Goal: Task Accomplishment & Management: Manage account settings

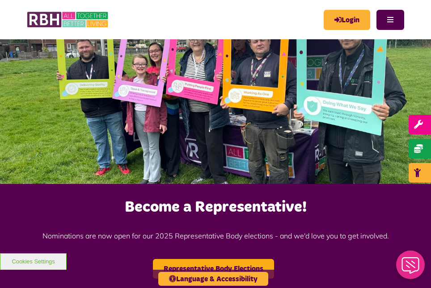
scroll to position [28, 0]
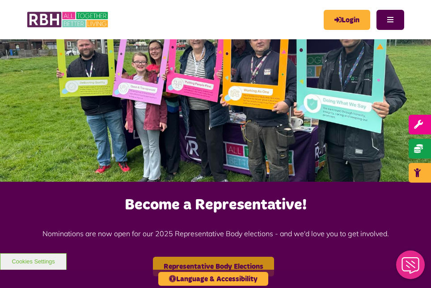
click at [246, 267] on link "Representative Body Elections" at bounding box center [213, 267] width 121 height 20
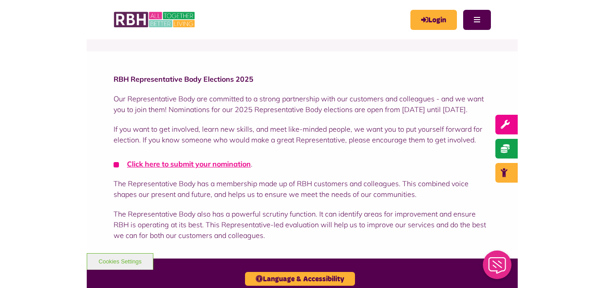
scroll to position [100, 0]
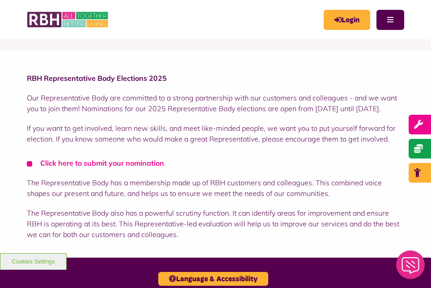
click at [123, 168] on link "Click here to submit your nomination" at bounding box center [102, 163] width 124 height 9
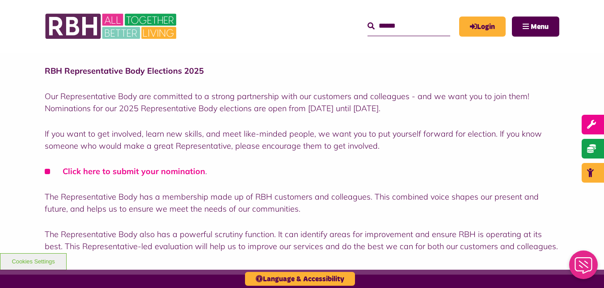
scroll to position [236, 0]
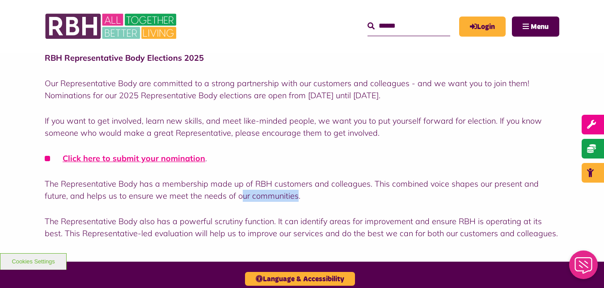
drag, startPoint x: 216, startPoint y: 196, endPoint x: 270, endPoint y: 201, distance: 53.4
click at [270, 201] on p "The Representative Body has a membership made up of RBH customers and colleague…" at bounding box center [302, 190] width 514 height 24
drag, startPoint x: 391, startPoint y: 205, endPoint x: 455, endPoint y: 226, distance: 67.7
click at [430, 226] on div "RBH Representative Body Elections 2025 Our Representative Body are committed to…" at bounding box center [302, 146] width 514 height 188
click at [430, 226] on p "The Representative Body also has a powerful scrutiny function. It can identify …" at bounding box center [302, 227] width 514 height 24
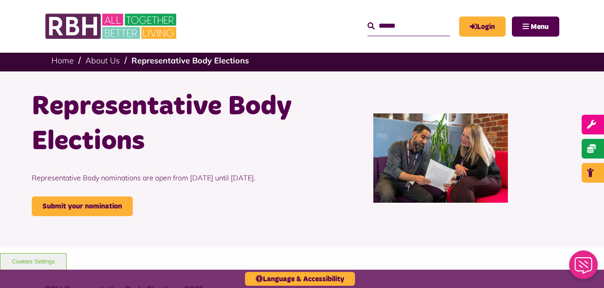
scroll to position [0, 0]
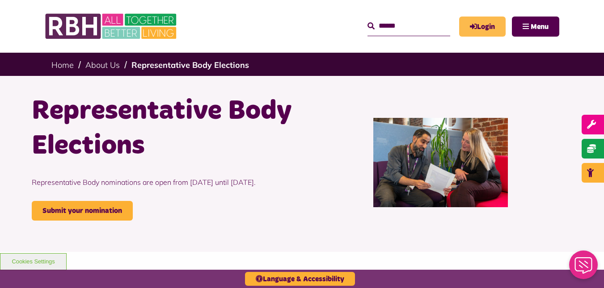
click at [430, 27] on link "Login" at bounding box center [482, 27] width 46 height 20
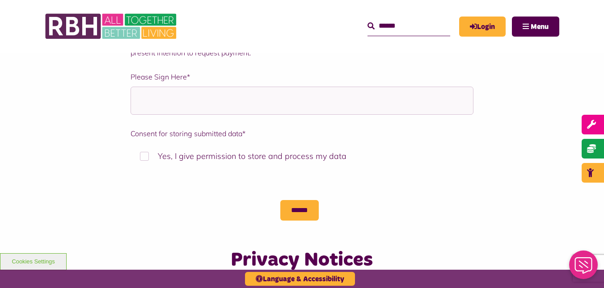
scroll to position [1201, 0]
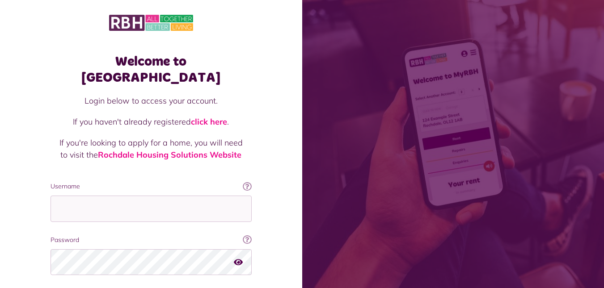
scroll to position [55, 0]
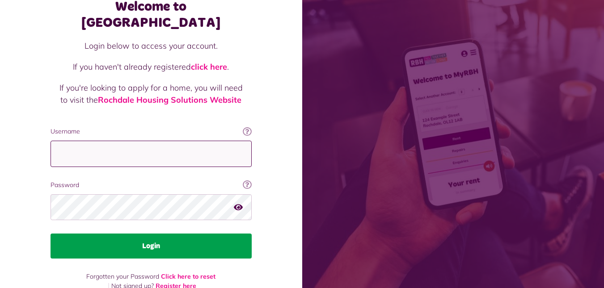
type input "**********"
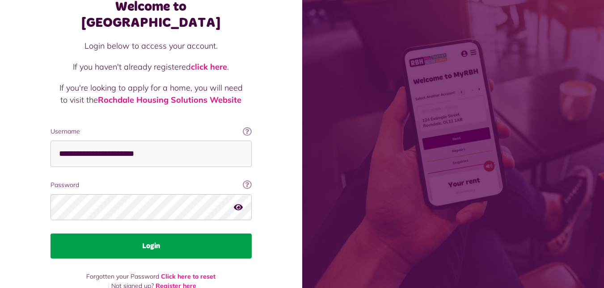
click at [169, 234] on button "Login" at bounding box center [151, 246] width 201 height 25
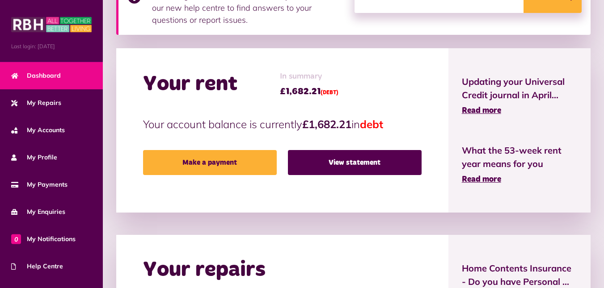
scroll to position [237, 0]
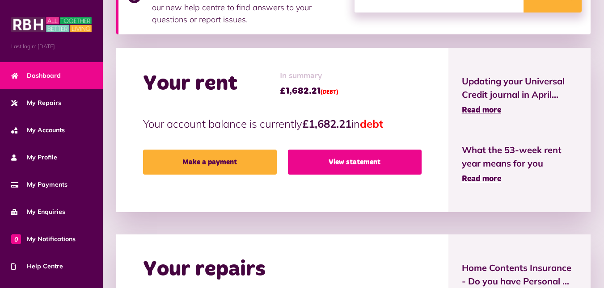
click at [382, 165] on link "View statement" at bounding box center [355, 162] width 134 height 25
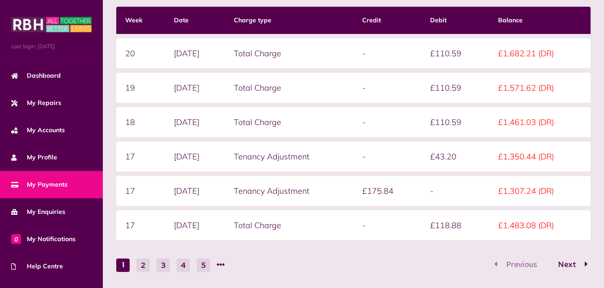
scroll to position [244, 0]
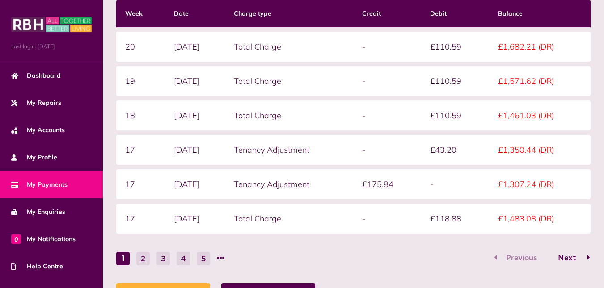
click at [561, 257] on span "Next" at bounding box center [566, 258] width 31 height 8
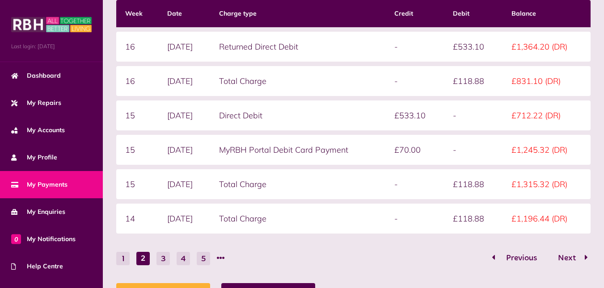
click at [512, 259] on span "Previous" at bounding box center [521, 258] width 44 height 8
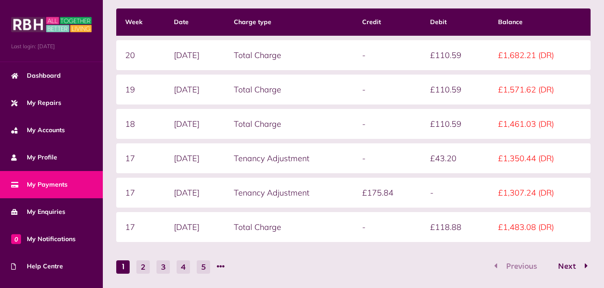
scroll to position [235, 0]
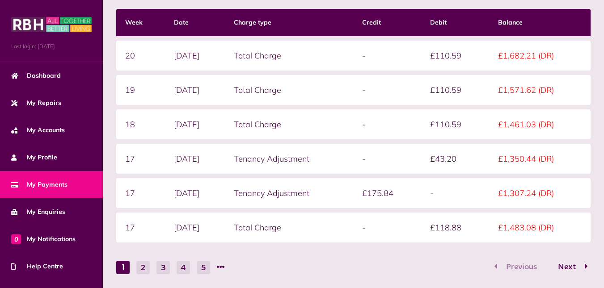
click at [474, 45] on td "£110.59" at bounding box center [455, 56] width 68 height 30
click at [570, 265] on span "Next" at bounding box center [566, 267] width 31 height 8
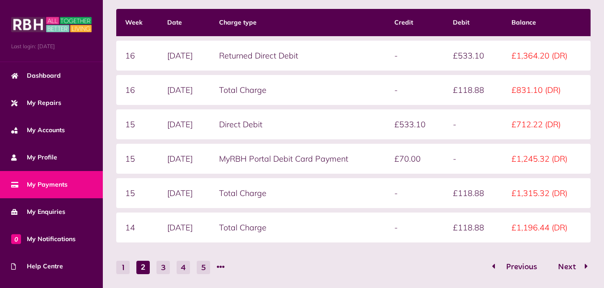
click at [505, 265] on span "Previous" at bounding box center [521, 267] width 44 height 8
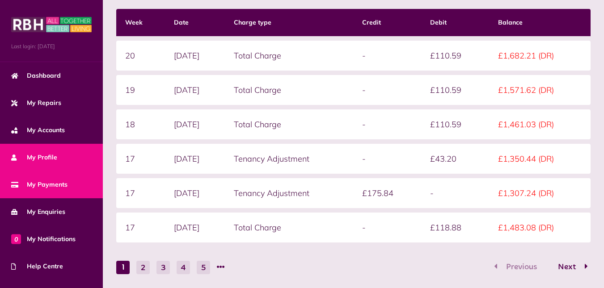
click at [63, 162] on link "My Profile" at bounding box center [51, 157] width 103 height 27
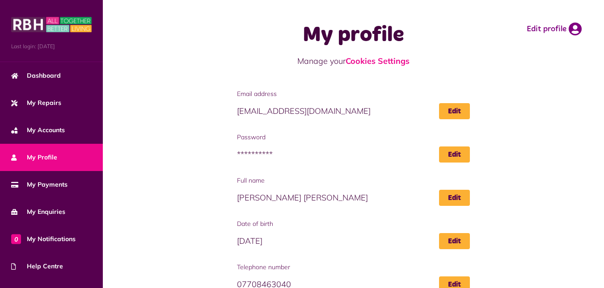
click at [65, 149] on link "My Profile" at bounding box center [51, 157] width 103 height 27
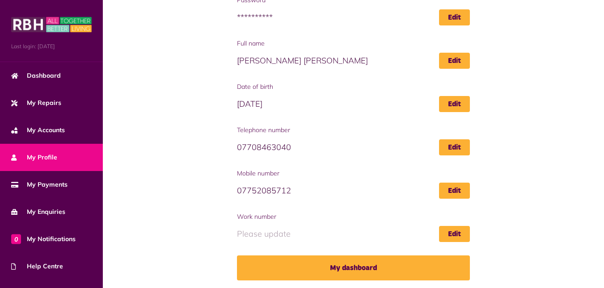
scroll to position [139, 0]
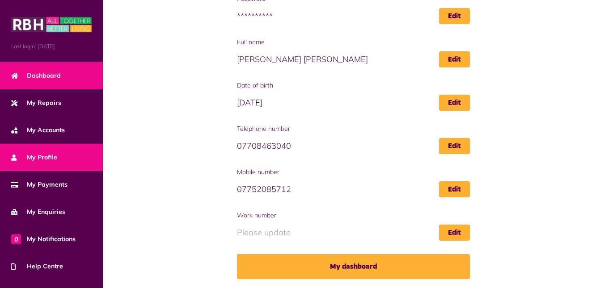
click at [48, 73] on span "Dashboard" at bounding box center [36, 75] width 50 height 9
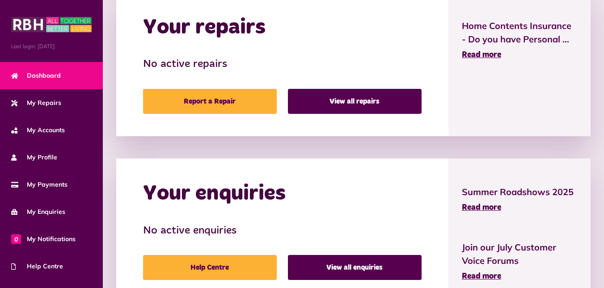
scroll to position [526, 0]
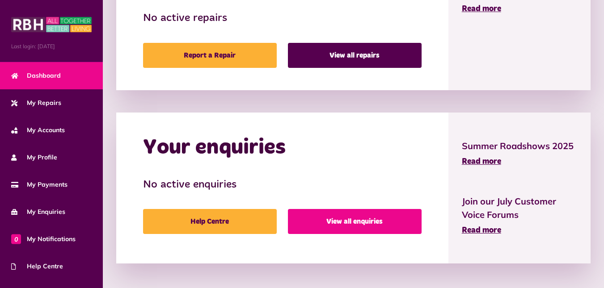
click at [323, 224] on link "View all enquiries" at bounding box center [355, 221] width 134 height 25
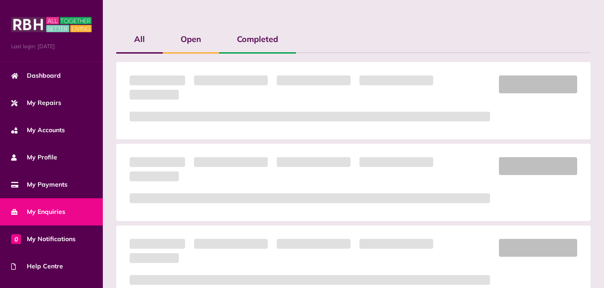
scroll to position [193, 0]
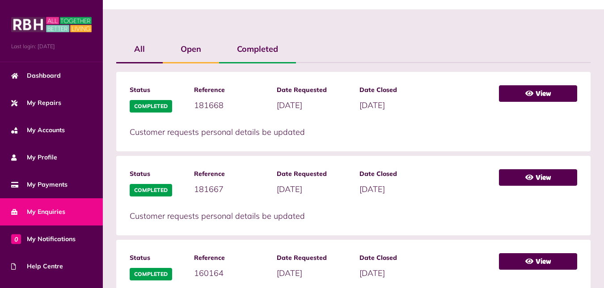
click at [191, 50] on label "Open" at bounding box center [191, 49] width 56 height 26
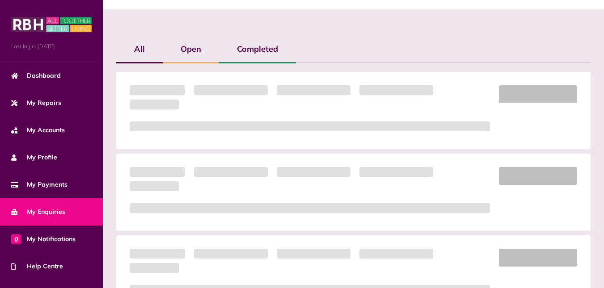
scroll to position [43, 0]
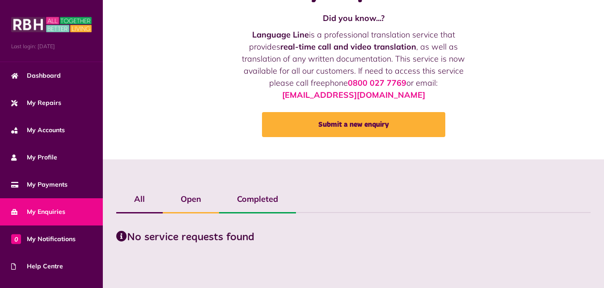
click at [141, 192] on label "All" at bounding box center [139, 199] width 46 height 26
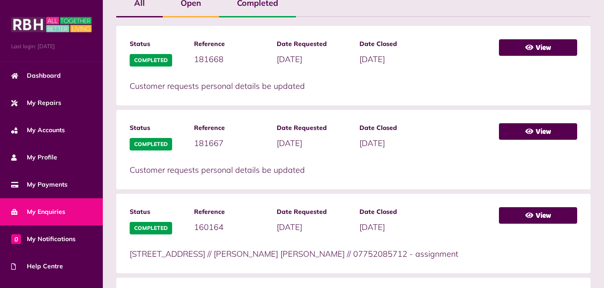
scroll to position [259, 0]
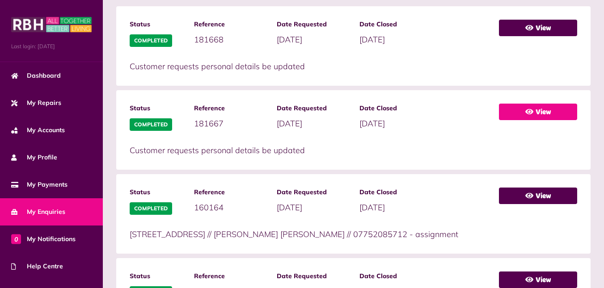
click at [541, 119] on link "View" at bounding box center [538, 112] width 78 height 17
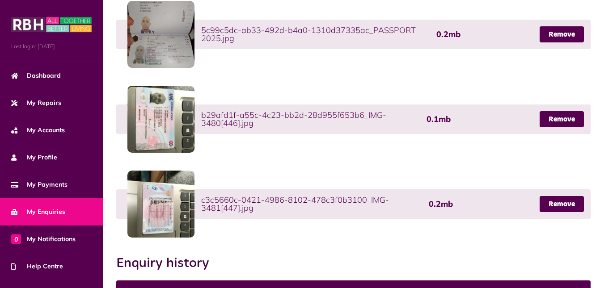
scroll to position [401, 0]
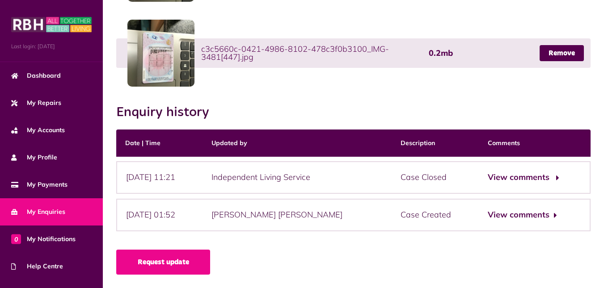
click at [501, 180] on button "View comments" at bounding box center [522, 177] width 69 height 13
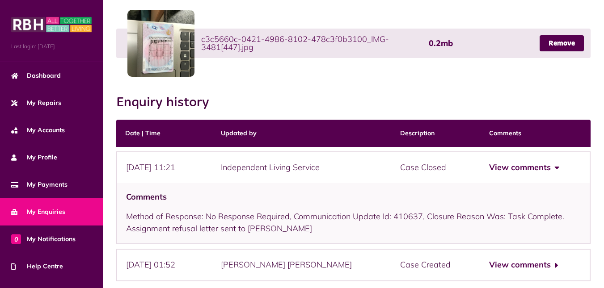
scroll to position [413, 0]
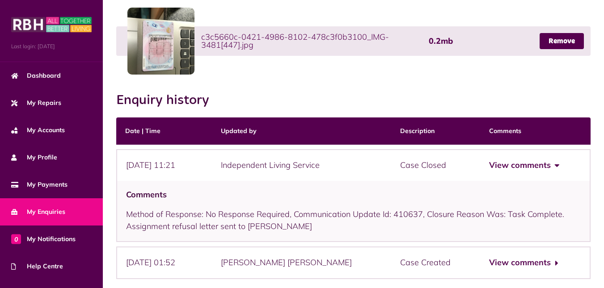
click at [528, 171] on button "View comments" at bounding box center [523, 165] width 69 height 13
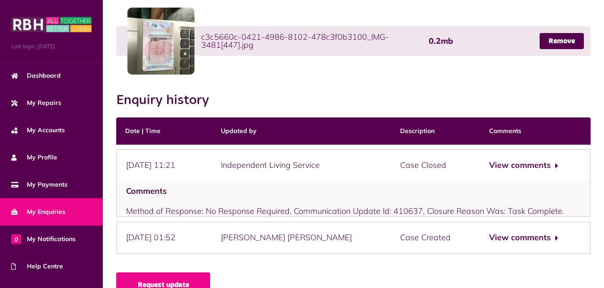
scroll to position [401, 0]
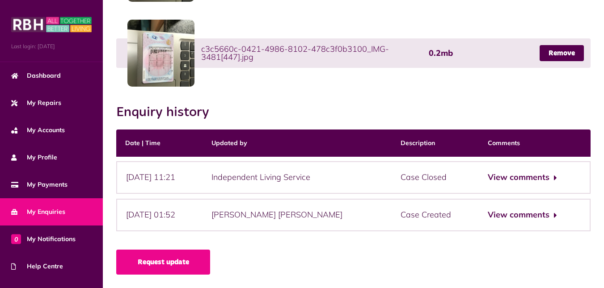
click at [524, 227] on div "View comments" at bounding box center [535, 215] width 112 height 33
drag, startPoint x: 523, startPoint y: 216, endPoint x: 518, endPoint y: 223, distance: 8.7
click at [518, 223] on div "View comments" at bounding box center [535, 215] width 112 height 33
click at [521, 210] on button "View comments" at bounding box center [522, 215] width 69 height 13
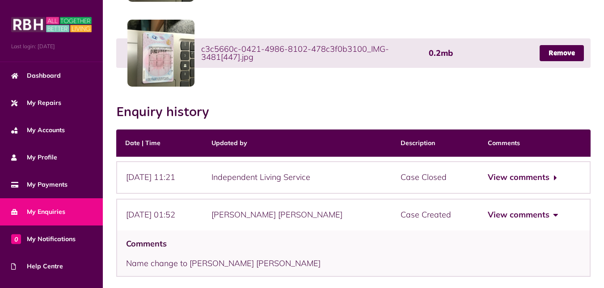
scroll to position [449, 0]
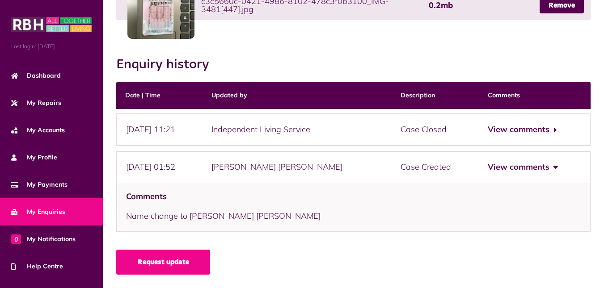
click at [511, 171] on button "View comments" at bounding box center [522, 167] width 69 height 13
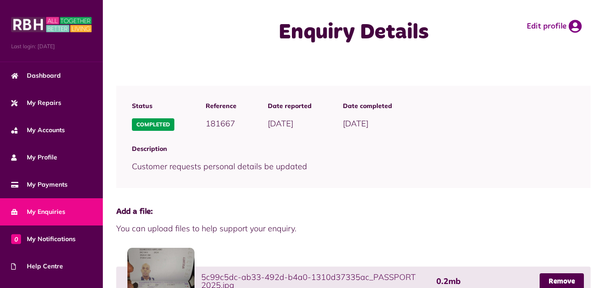
scroll to position [0, 0]
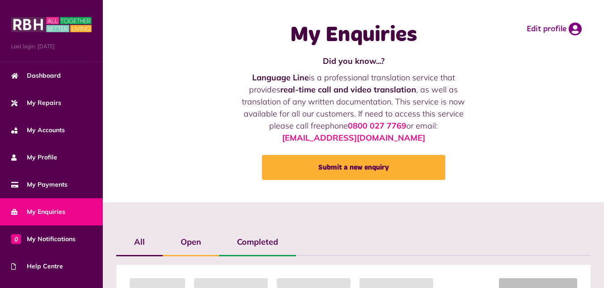
scroll to position [259, 0]
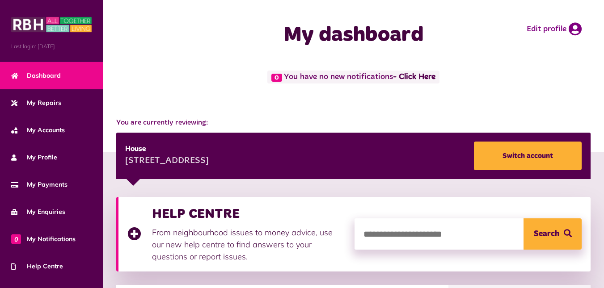
scroll to position [526, 0]
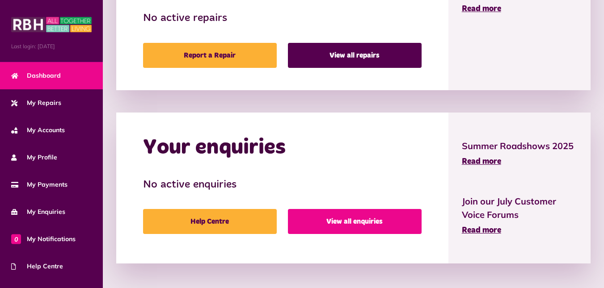
click at [360, 212] on link "View all enquiries" at bounding box center [355, 221] width 134 height 25
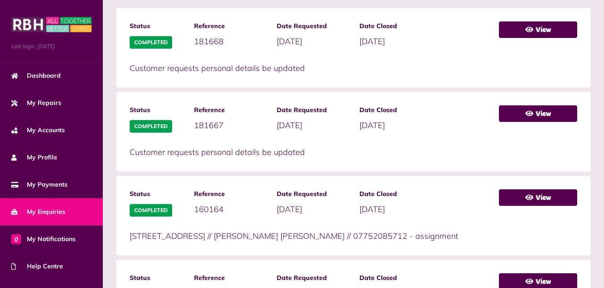
scroll to position [253, 0]
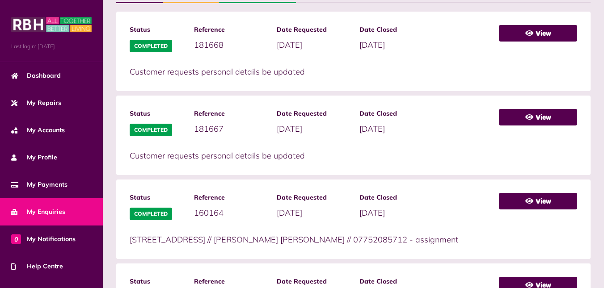
click at [541, 41] on div "View" at bounding box center [538, 51] width 78 height 53
click at [549, 34] on link "View" at bounding box center [538, 33] width 78 height 17
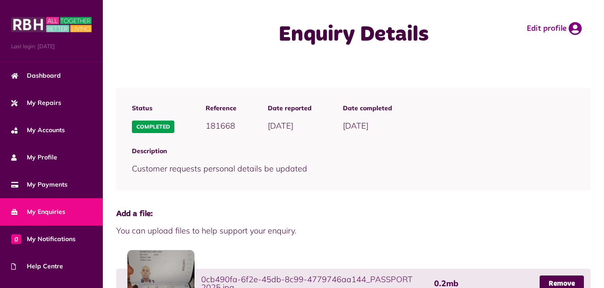
click at [268, 169] on span "Customer requests personal details be updated" at bounding box center [219, 169] width 175 height 10
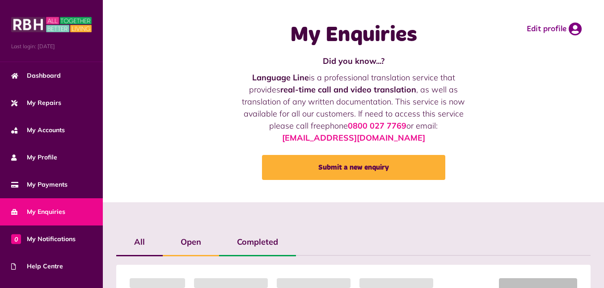
scroll to position [253, 0]
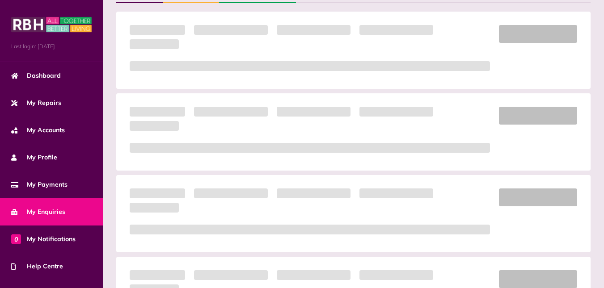
click at [570, 105] on div "All Open Completed" at bounding box center [353, 237] width 483 height 522
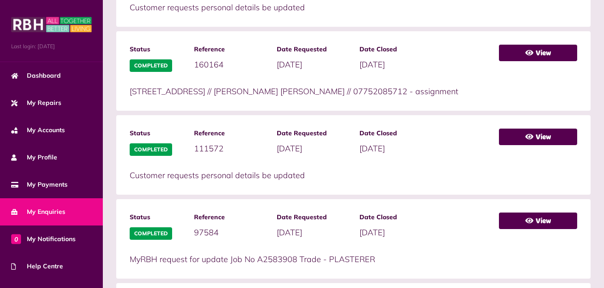
scroll to position [403, 0]
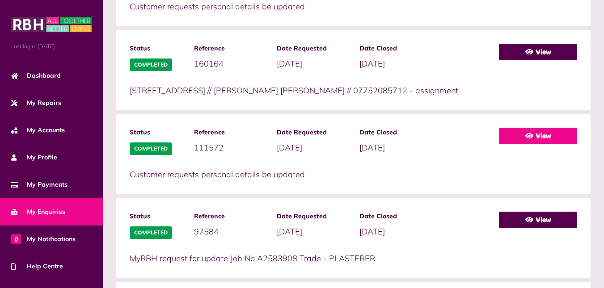
click at [518, 144] on link "View" at bounding box center [538, 136] width 78 height 17
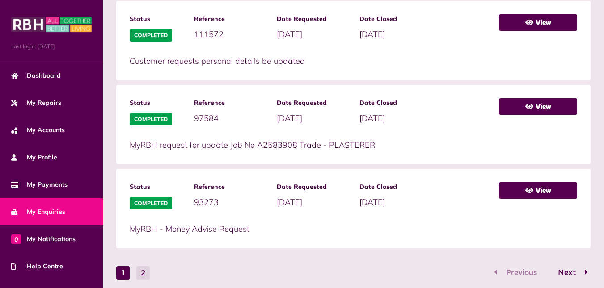
scroll to position [565, 0]
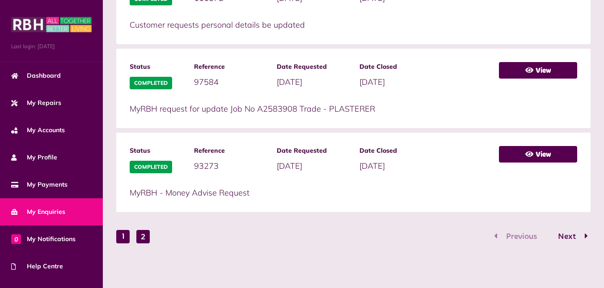
click at [143, 240] on button "2" at bounding box center [142, 236] width 13 height 13
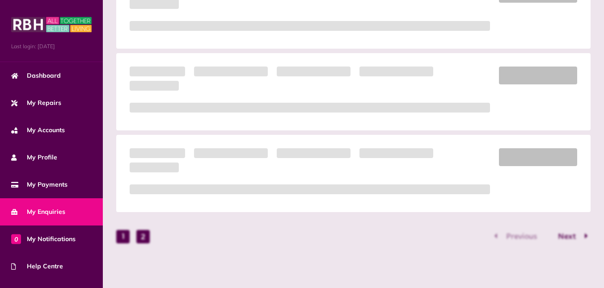
scroll to position [132, 0]
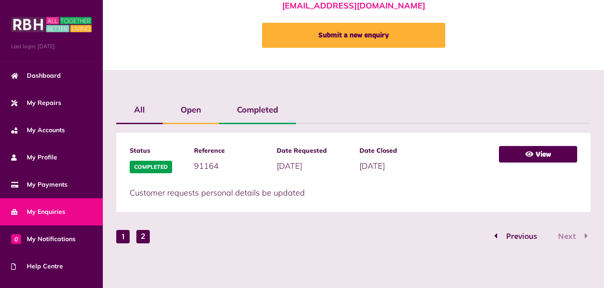
click at [125, 241] on button "1" at bounding box center [122, 236] width 13 height 13
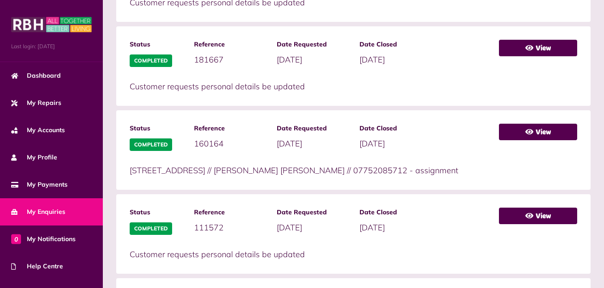
scroll to position [322, 0]
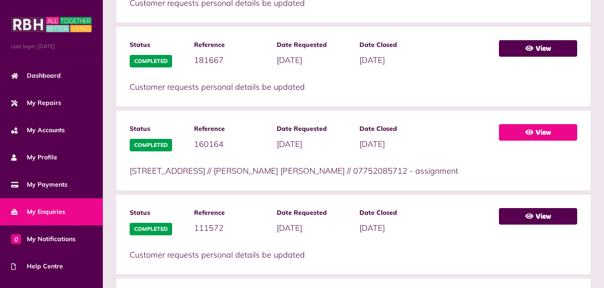
click at [536, 133] on link "View" at bounding box center [538, 132] width 78 height 17
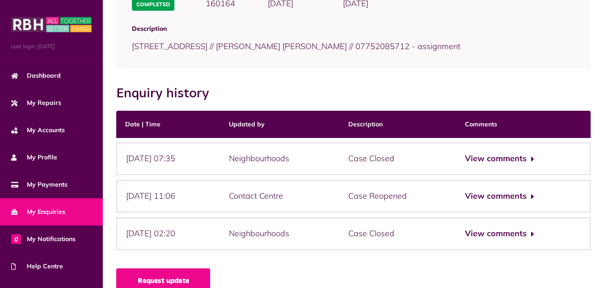
scroll to position [142, 0]
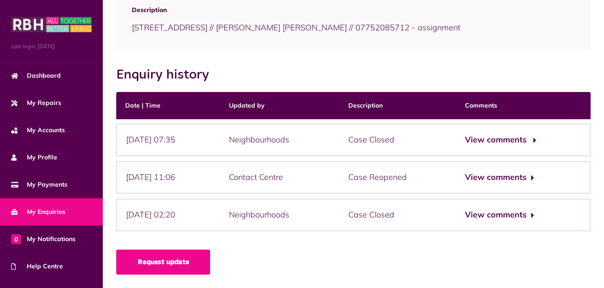
click at [511, 138] on button "View comments" at bounding box center [499, 140] width 69 height 13
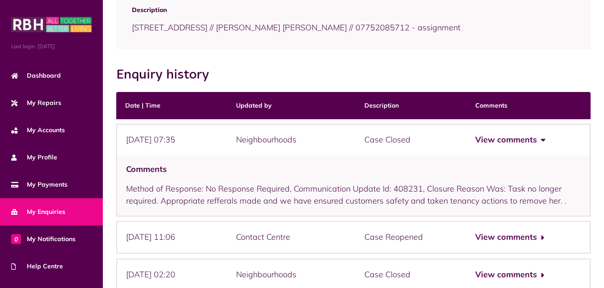
click at [537, 140] on button "View comments" at bounding box center [509, 140] width 69 height 13
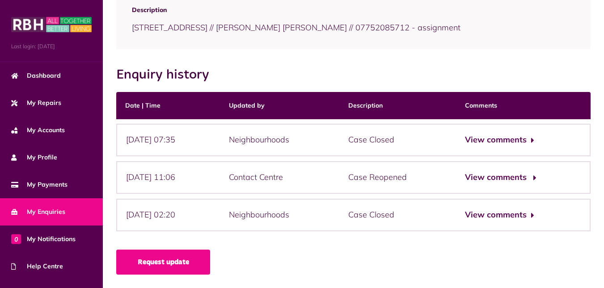
click at [520, 178] on button "View comments" at bounding box center [499, 177] width 69 height 13
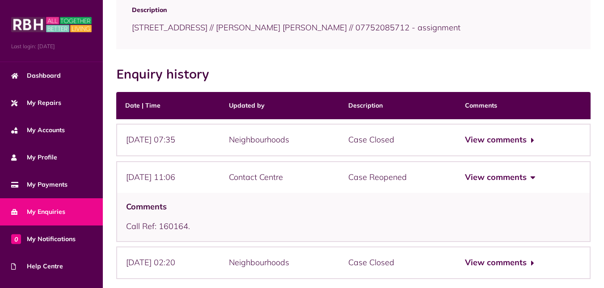
click at [520, 178] on button "View comments" at bounding box center [499, 177] width 69 height 13
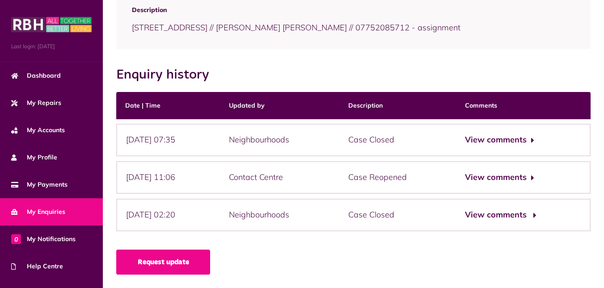
click at [512, 214] on button "View comments" at bounding box center [499, 215] width 69 height 13
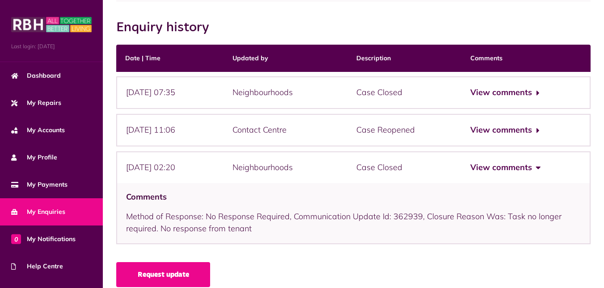
scroll to position [190, 0]
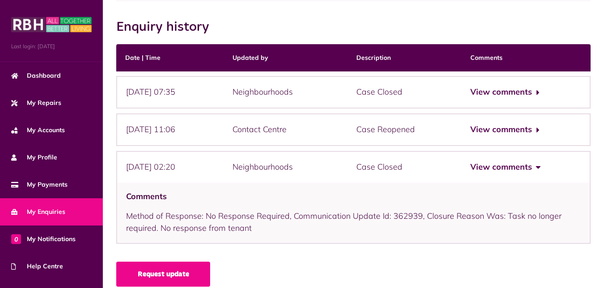
click at [512, 170] on button "View comments" at bounding box center [504, 167] width 69 height 13
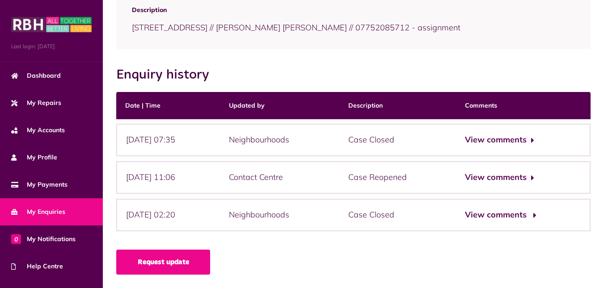
scroll to position [142, 0]
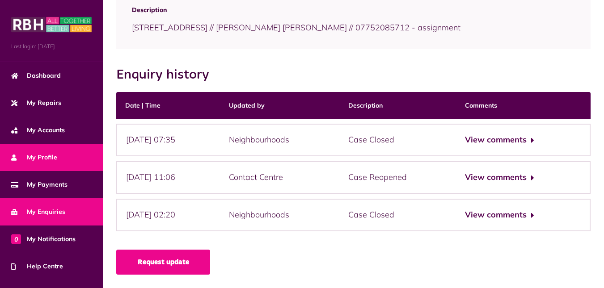
click at [51, 158] on span "My Profile" at bounding box center [34, 157] width 46 height 9
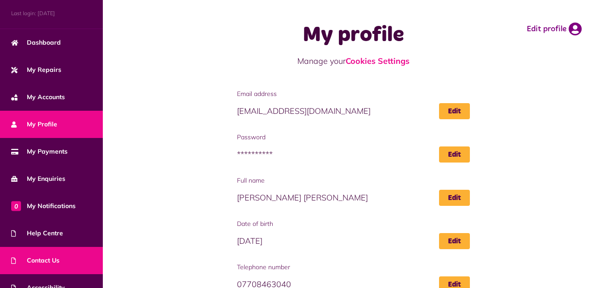
scroll to position [73, 0]
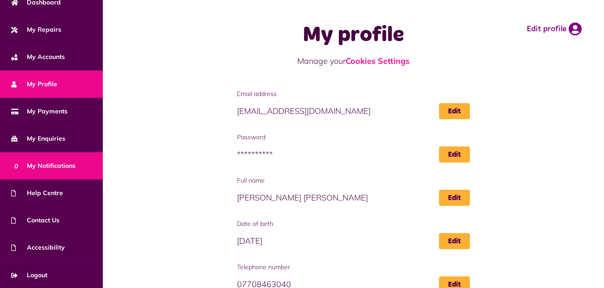
click at [55, 170] on link "0 My Notifications" at bounding box center [51, 165] width 103 height 27
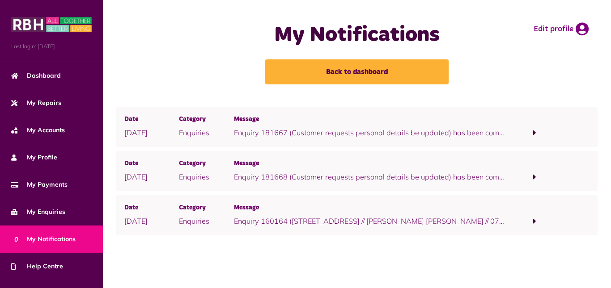
click at [535, 133] on span at bounding box center [534, 133] width 3 height 8
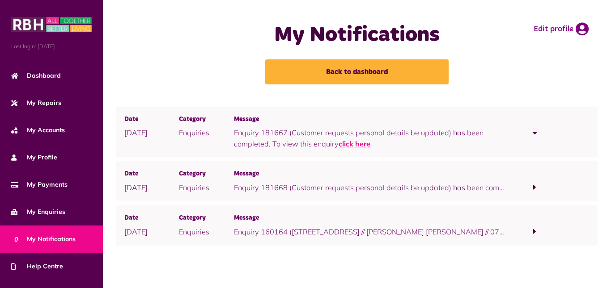
click at [348, 143] on link "click here" at bounding box center [354, 143] width 32 height 9
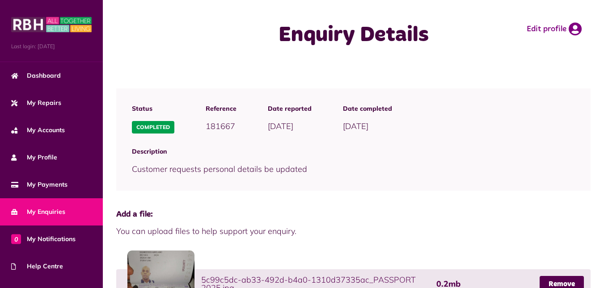
click at [48, 211] on span "My Enquiries" at bounding box center [38, 211] width 54 height 9
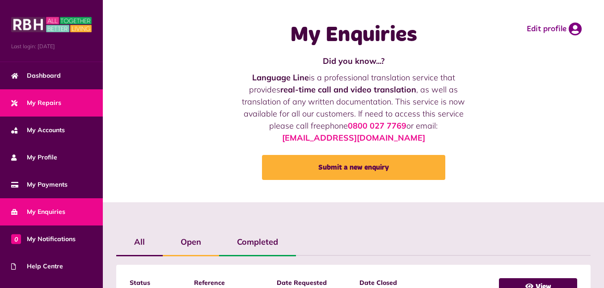
click at [46, 103] on span "My Repairs" at bounding box center [36, 102] width 50 height 9
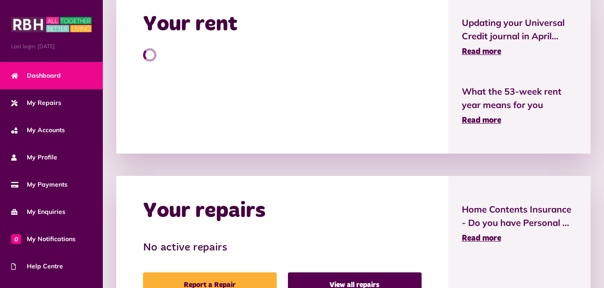
scroll to position [303, 0]
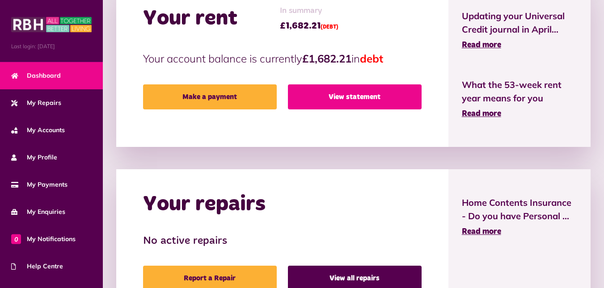
click at [379, 101] on link "View statement" at bounding box center [355, 96] width 134 height 25
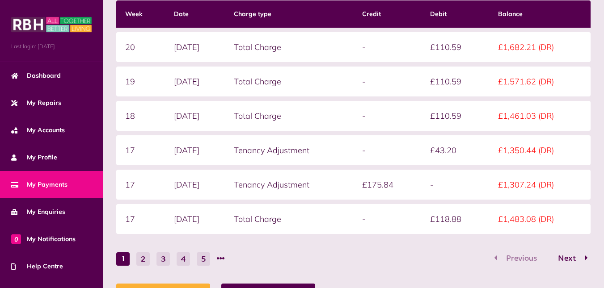
scroll to position [259, 0]
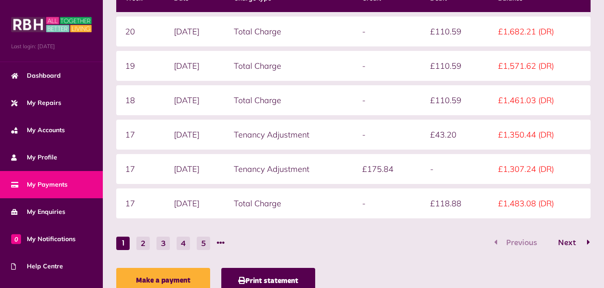
click at [570, 242] on span "Next" at bounding box center [566, 243] width 31 height 8
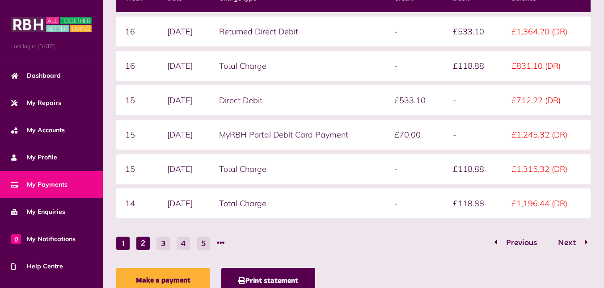
click at [125, 245] on button "1" at bounding box center [122, 243] width 13 height 13
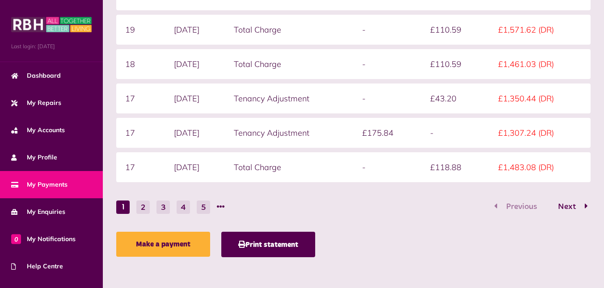
scroll to position [292, 0]
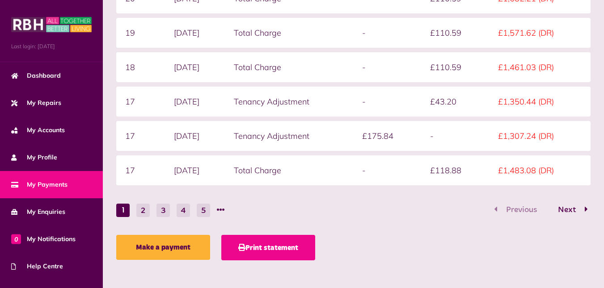
click at [263, 250] on button "Print statement" at bounding box center [268, 247] width 94 height 25
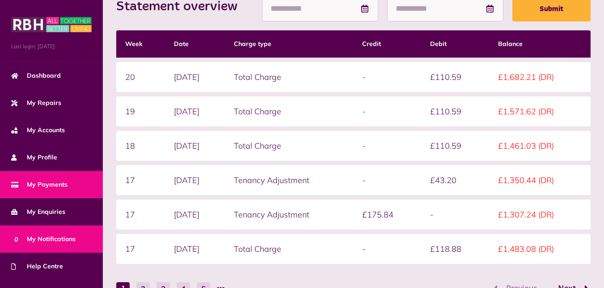
scroll to position [73, 0]
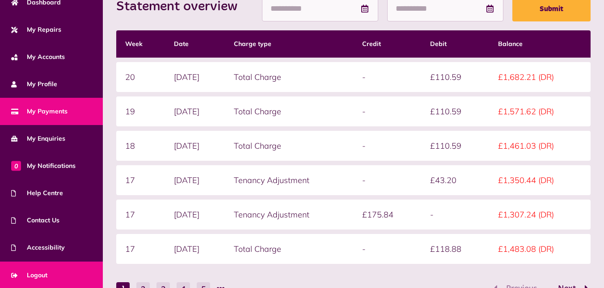
click at [53, 273] on link "Logout" at bounding box center [51, 275] width 103 height 27
